Goal: Find specific page/section: Find specific page/section

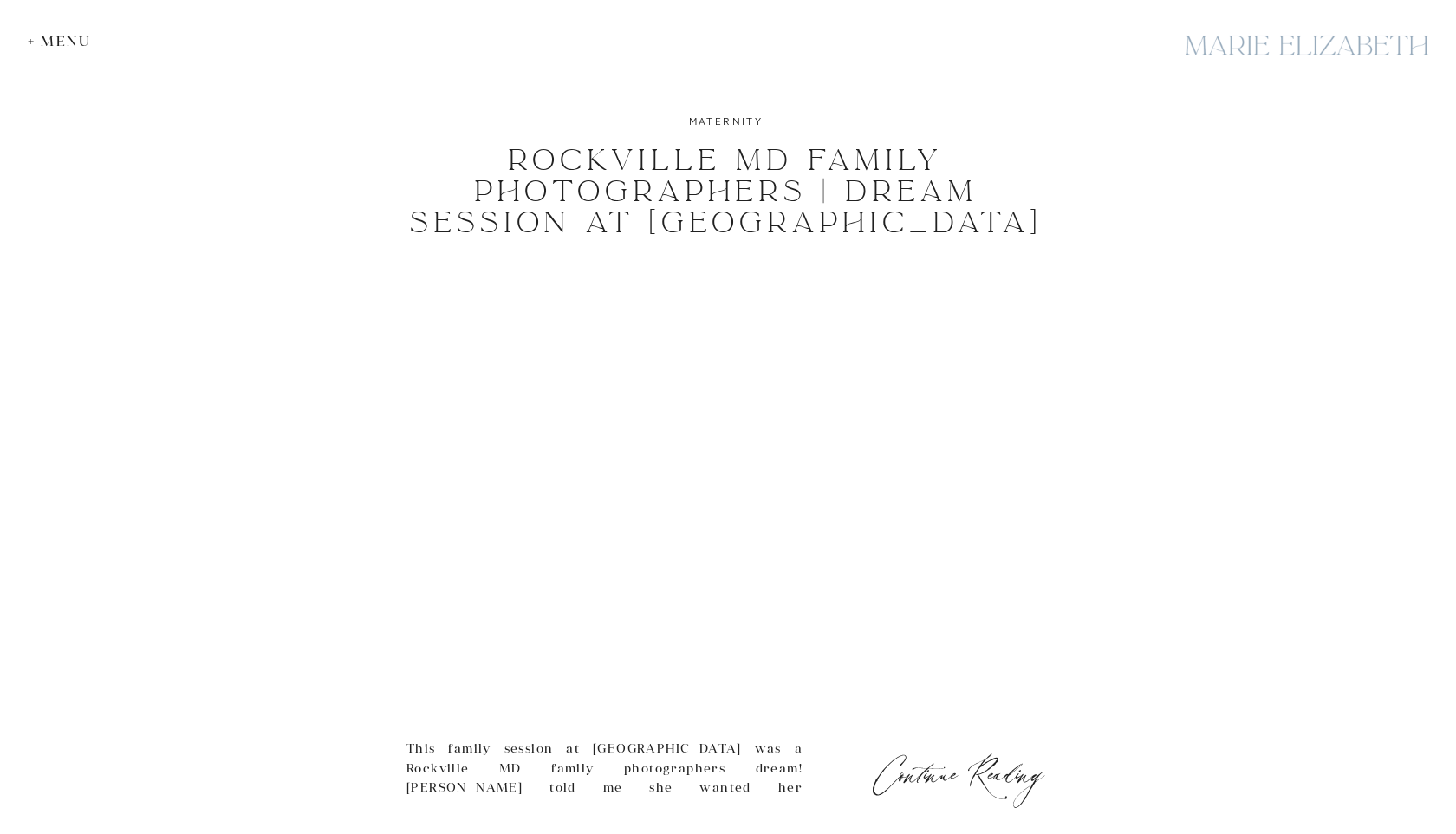
scroll to position [7542, 0]
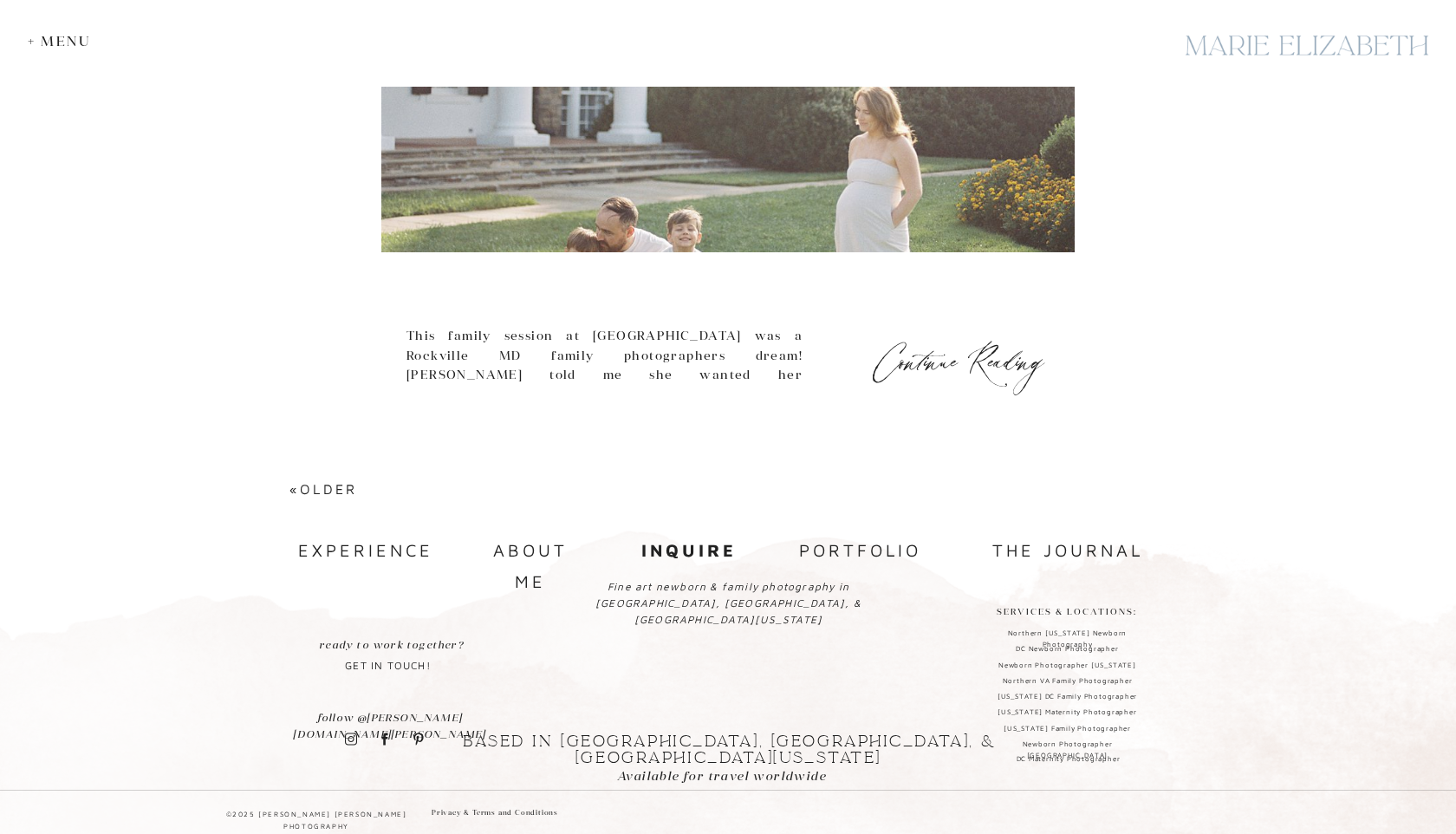
click at [380, 562] on nav "experience" at bounding box center [362, 550] width 130 height 31
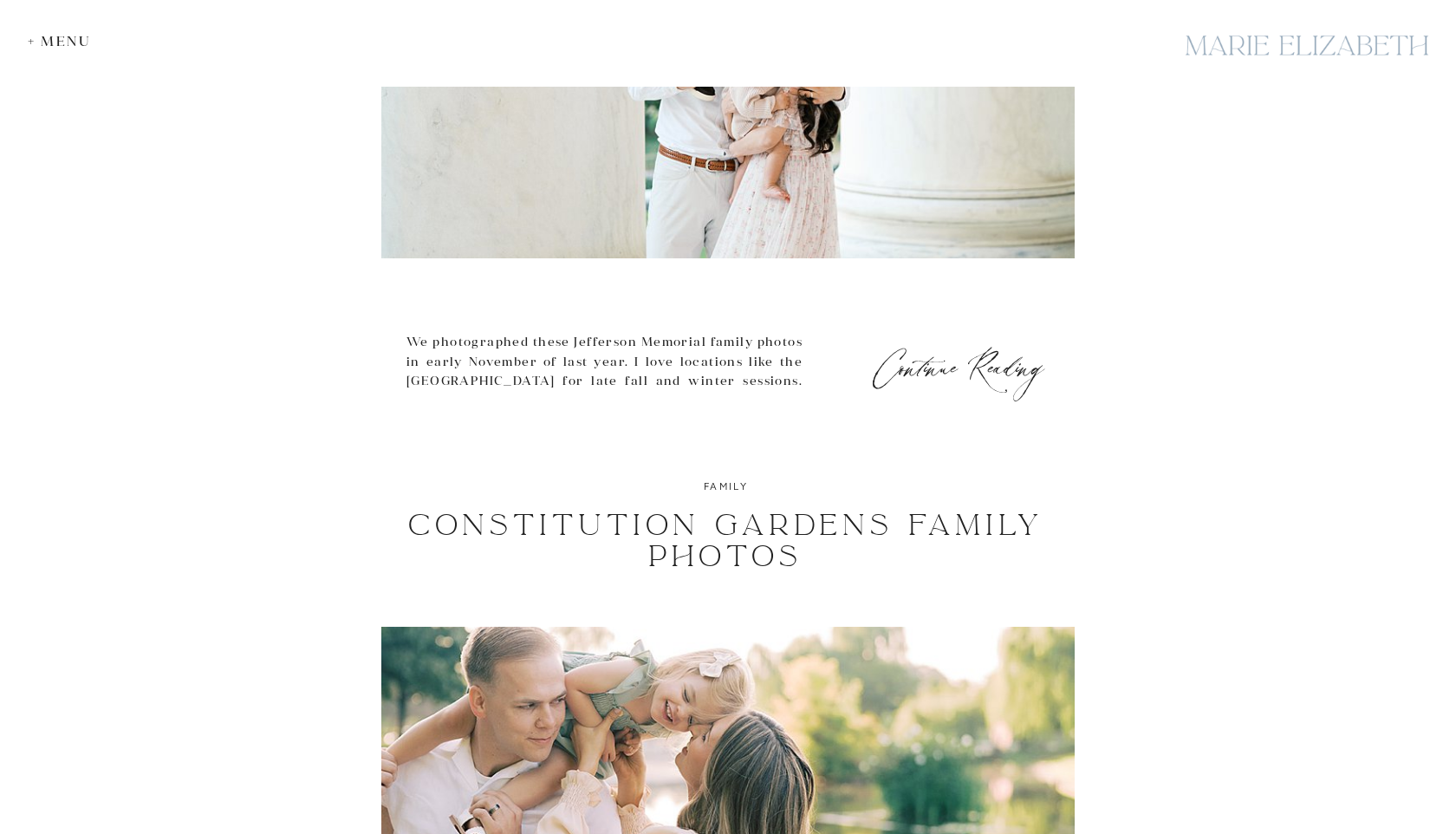
scroll to position [4530, 0]
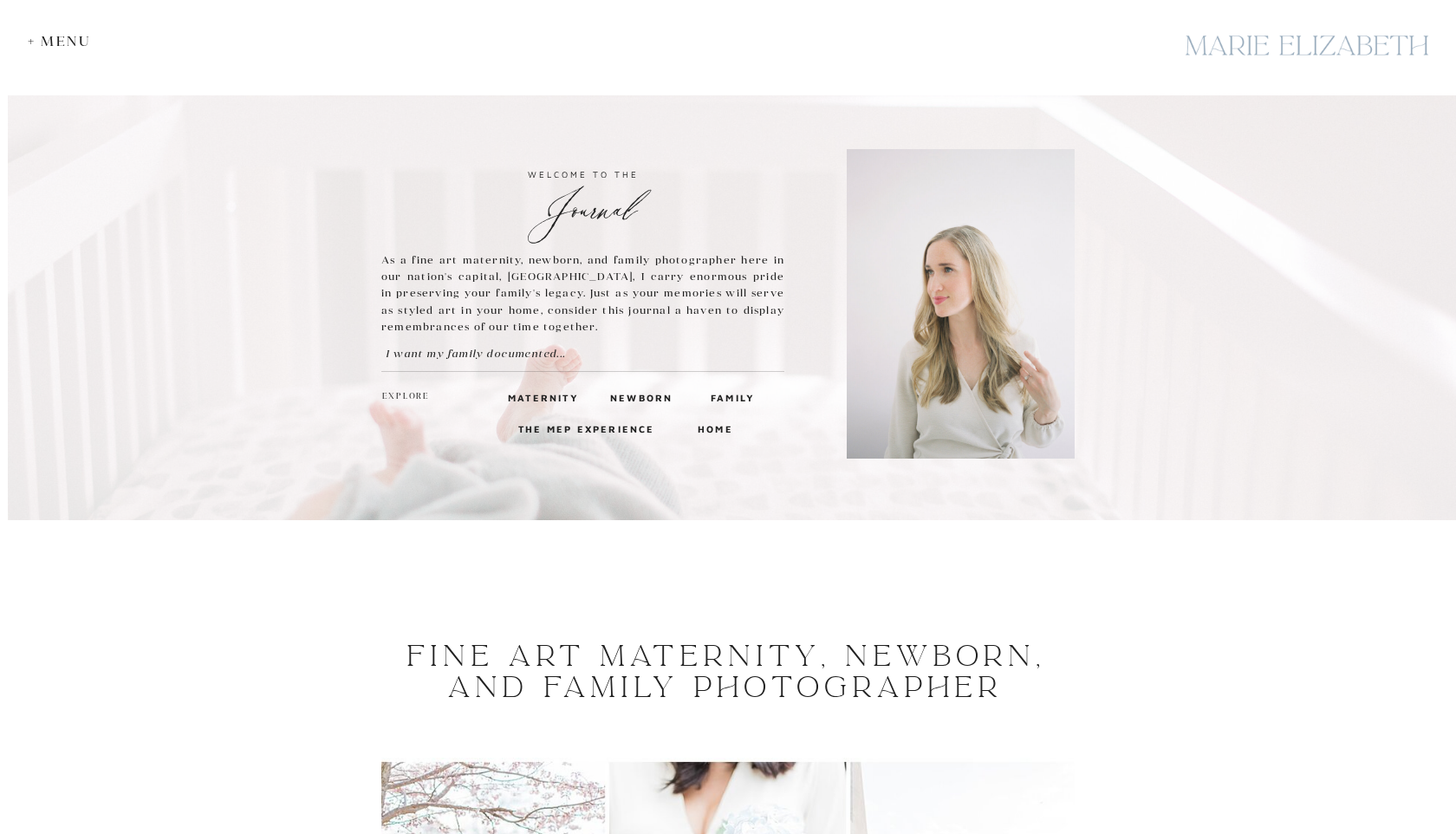
click at [53, 40] on div "+ Menu" at bounding box center [63, 41] width 72 height 16
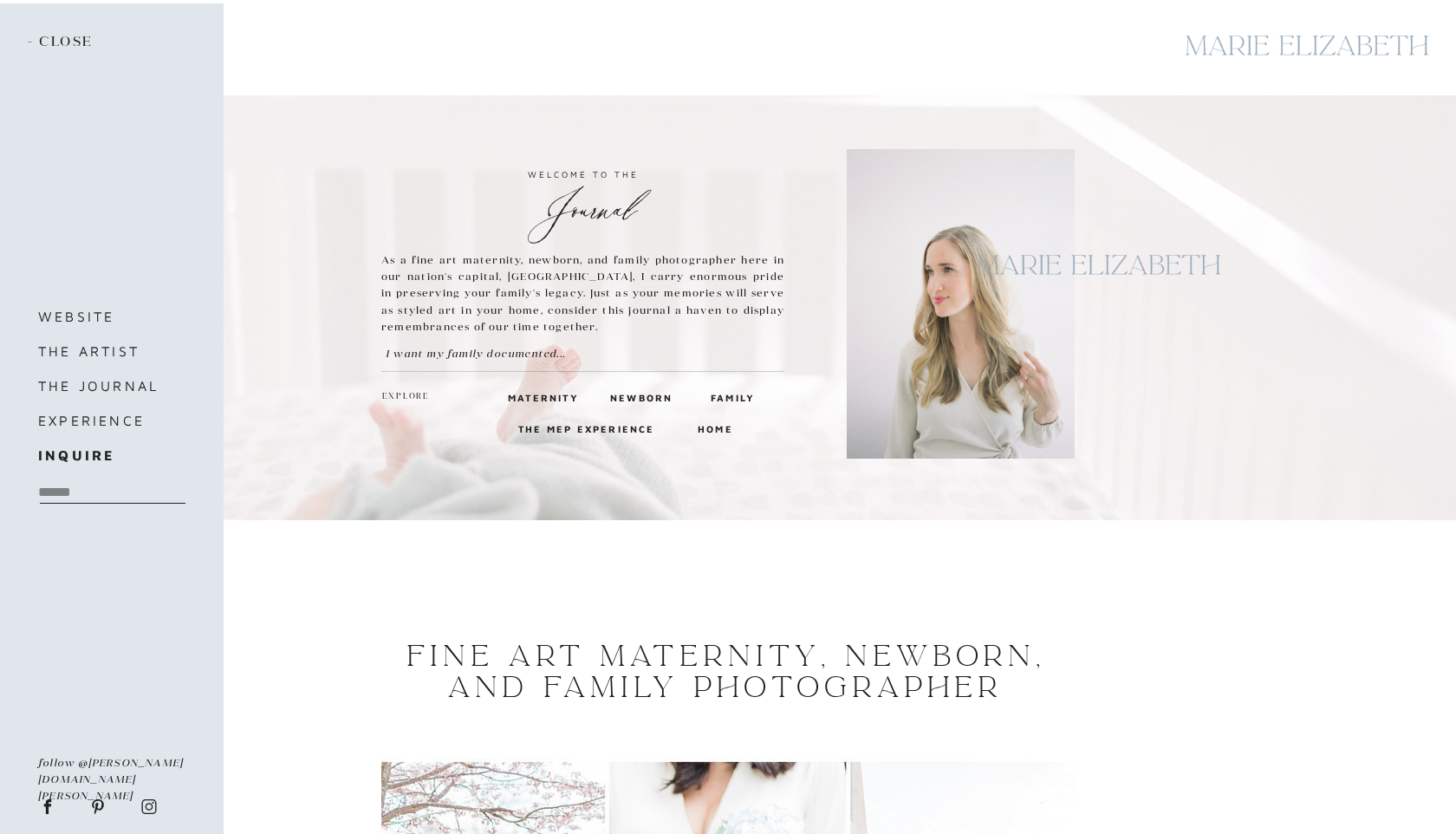
click at [643, 400] on h3 "Newborn" at bounding box center [638, 397] width 58 height 15
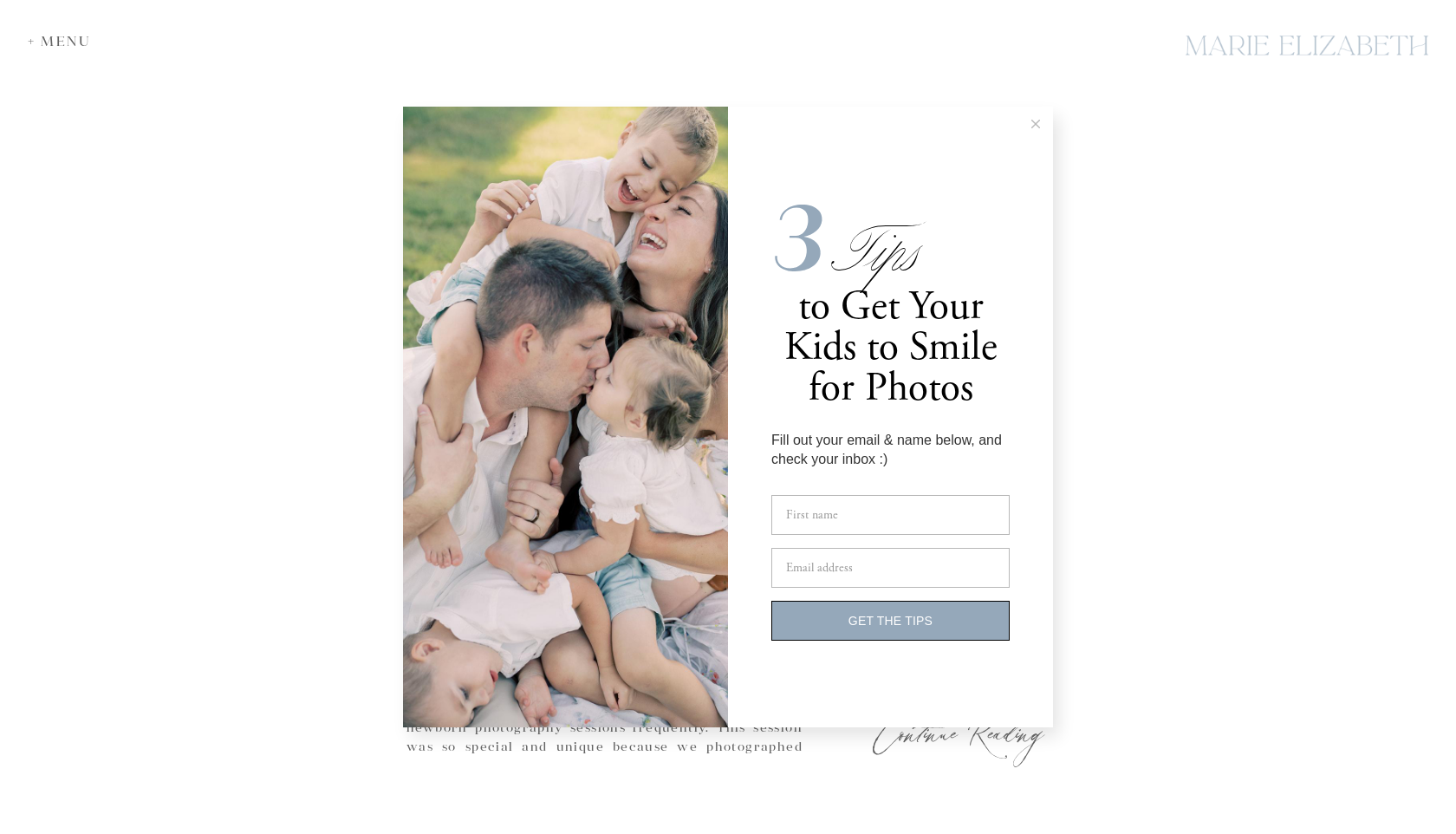
scroll to position [3471, 0]
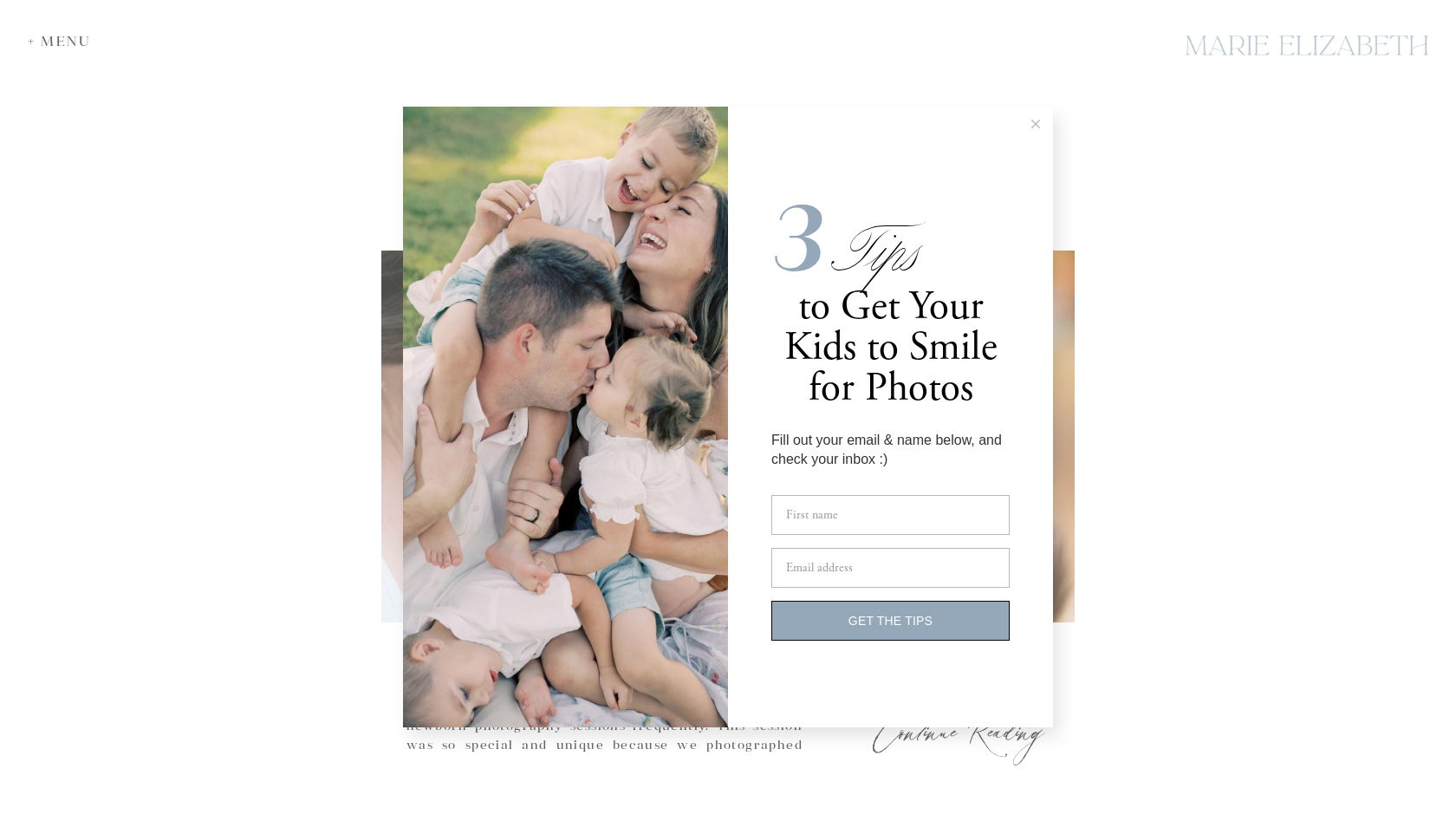
click at [1033, 126] on line at bounding box center [1036, 123] width 8 height 8
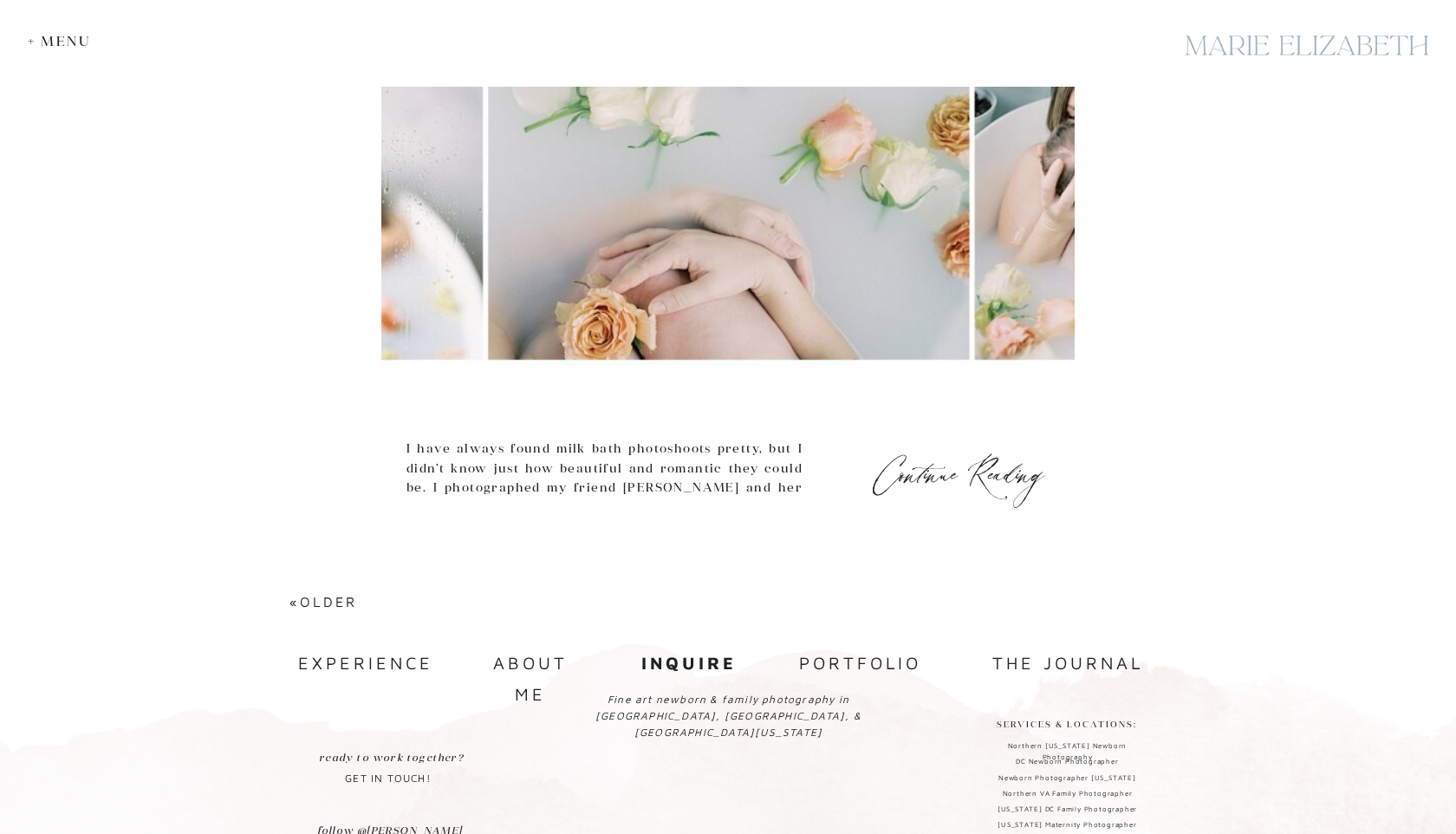
scroll to position [7573, 0]
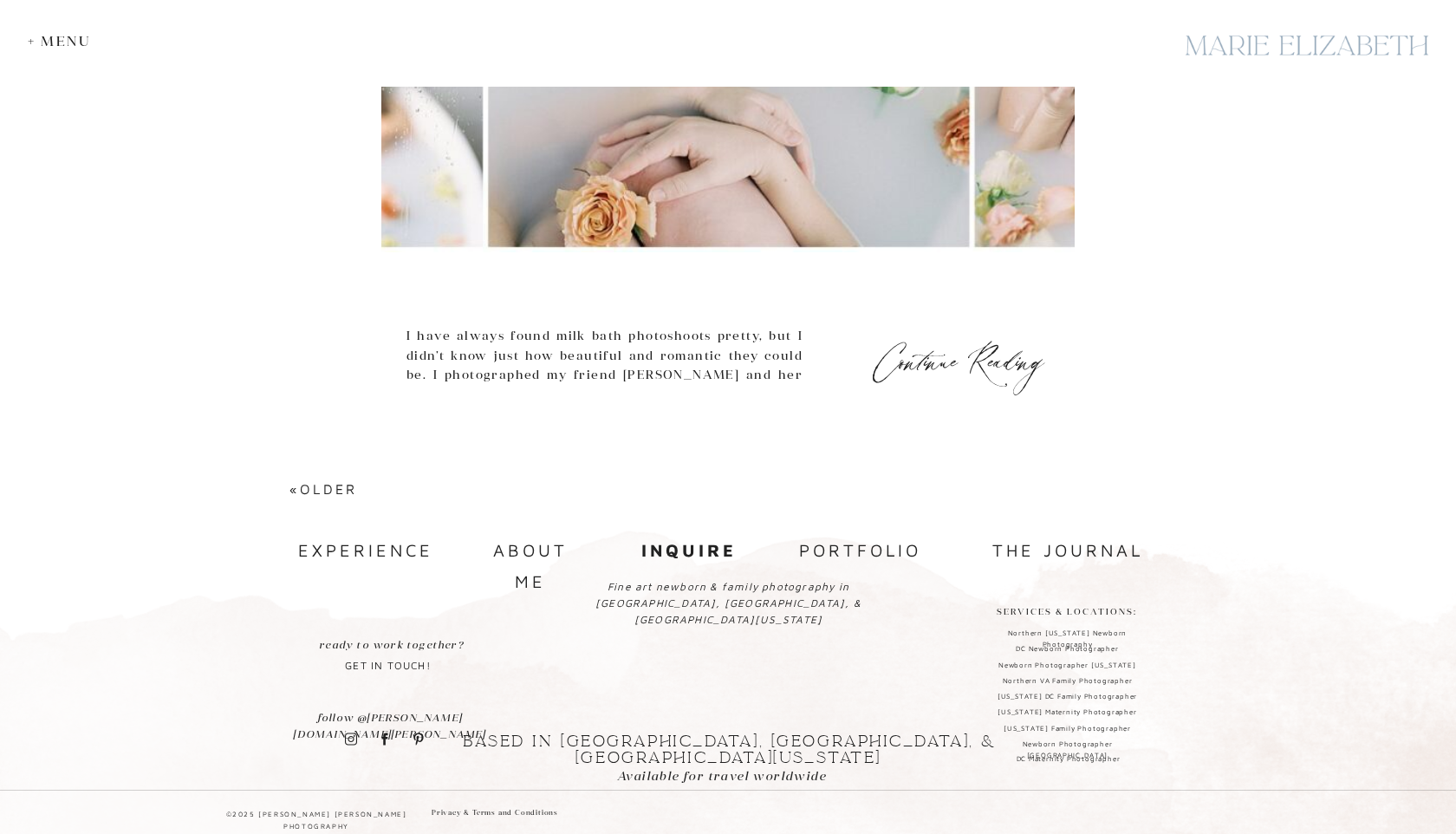
click at [701, 546] on b "inquire" at bounding box center [688, 549] width 95 height 20
